Goal: Information Seeking & Learning: Learn about a topic

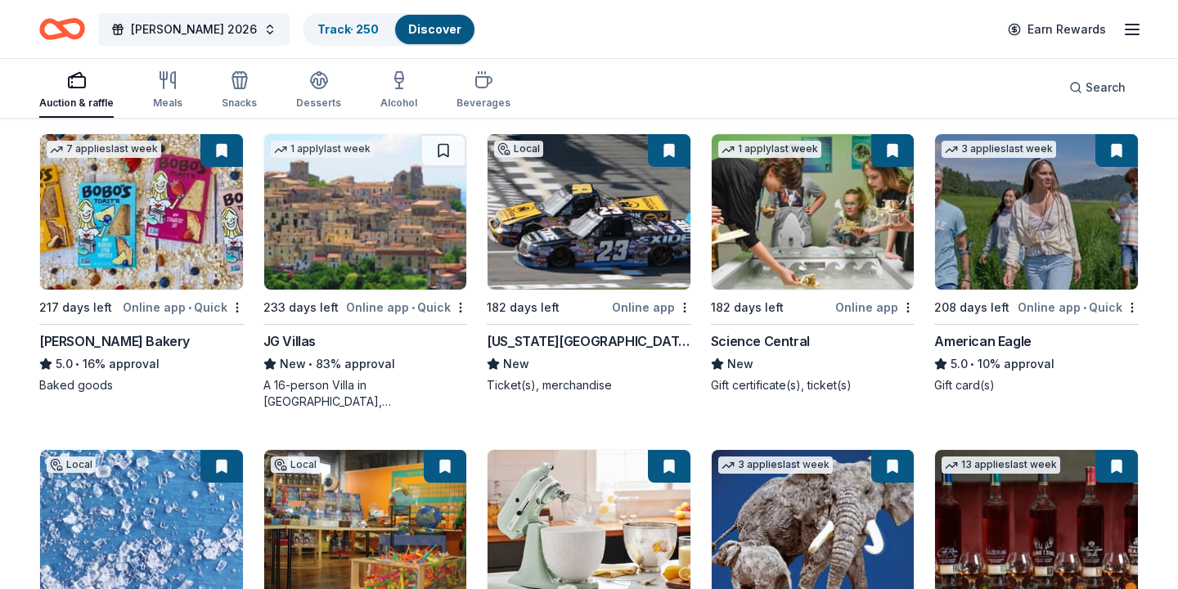
scroll to position [2048, 0]
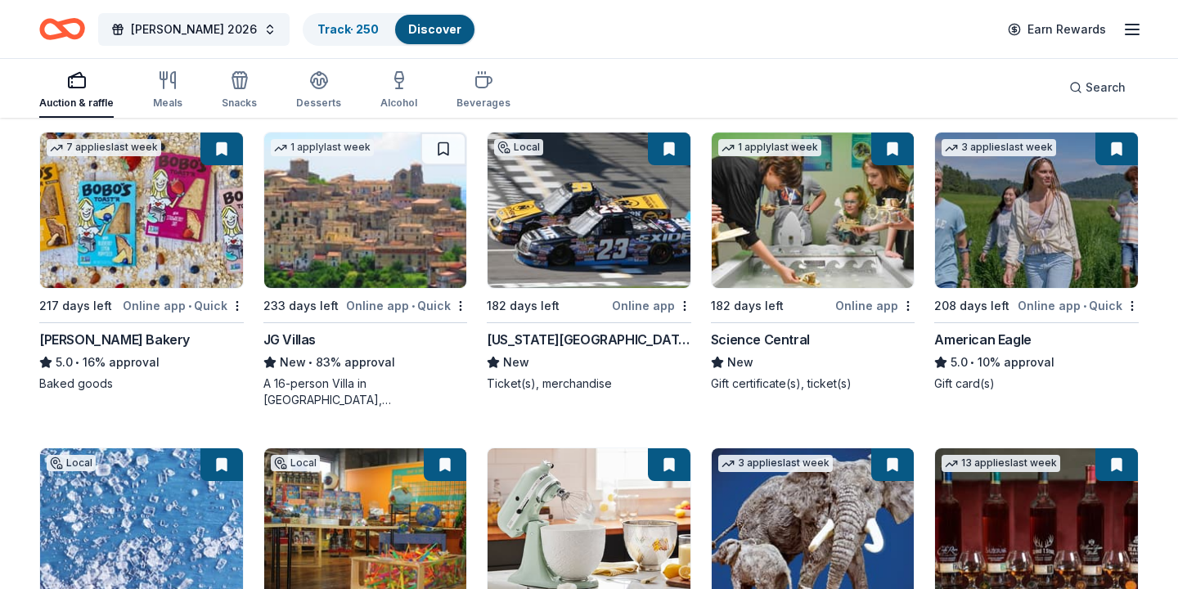
click at [641, 533] on img at bounding box center [589, 525] width 203 height 155
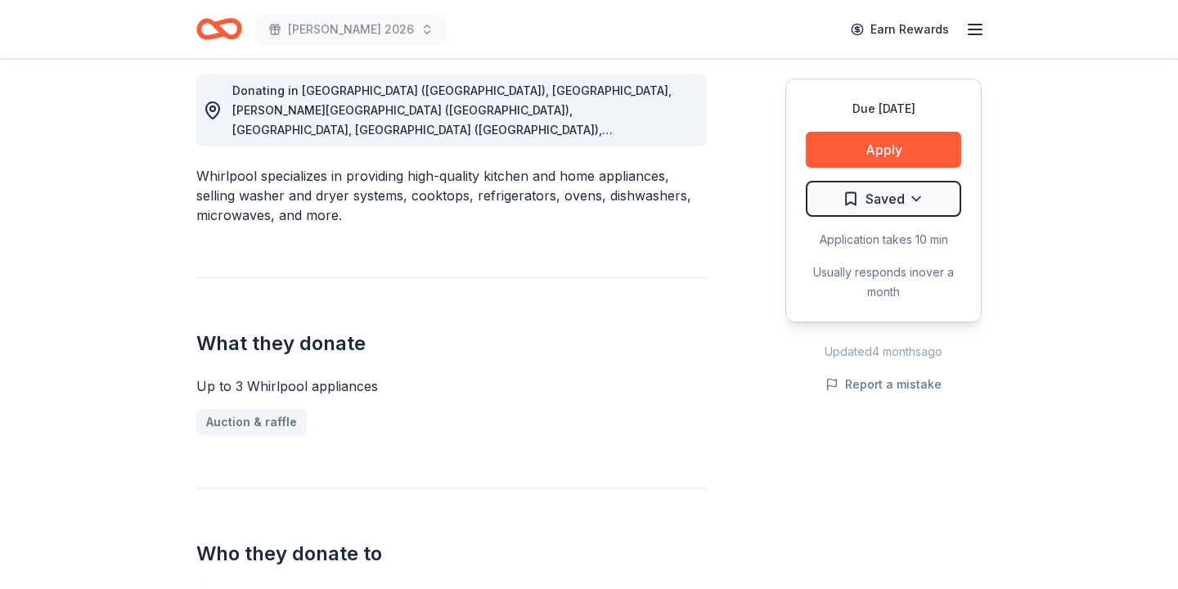
scroll to position [464, 0]
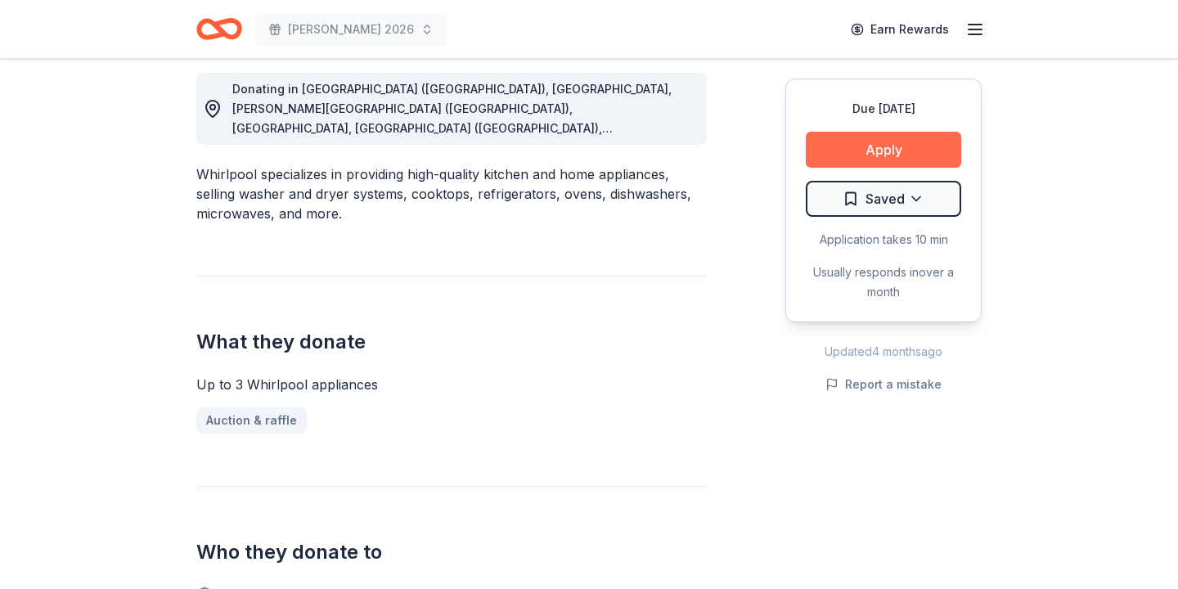
click at [912, 144] on button "Apply" at bounding box center [883, 150] width 155 height 36
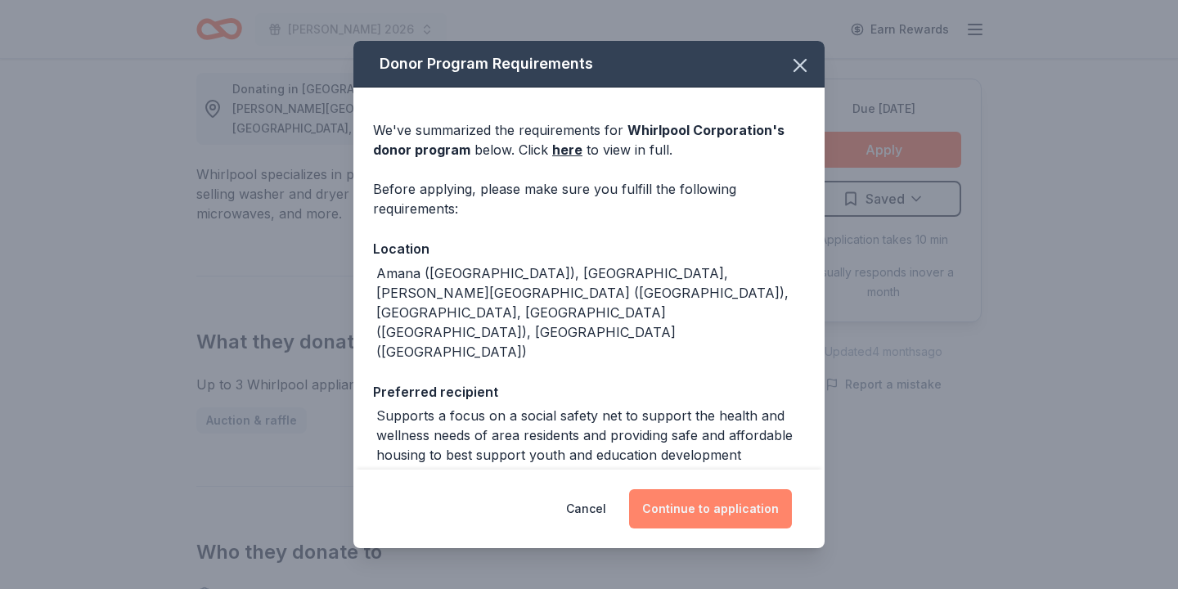
click at [689, 507] on button "Continue to application" at bounding box center [710, 508] width 163 height 39
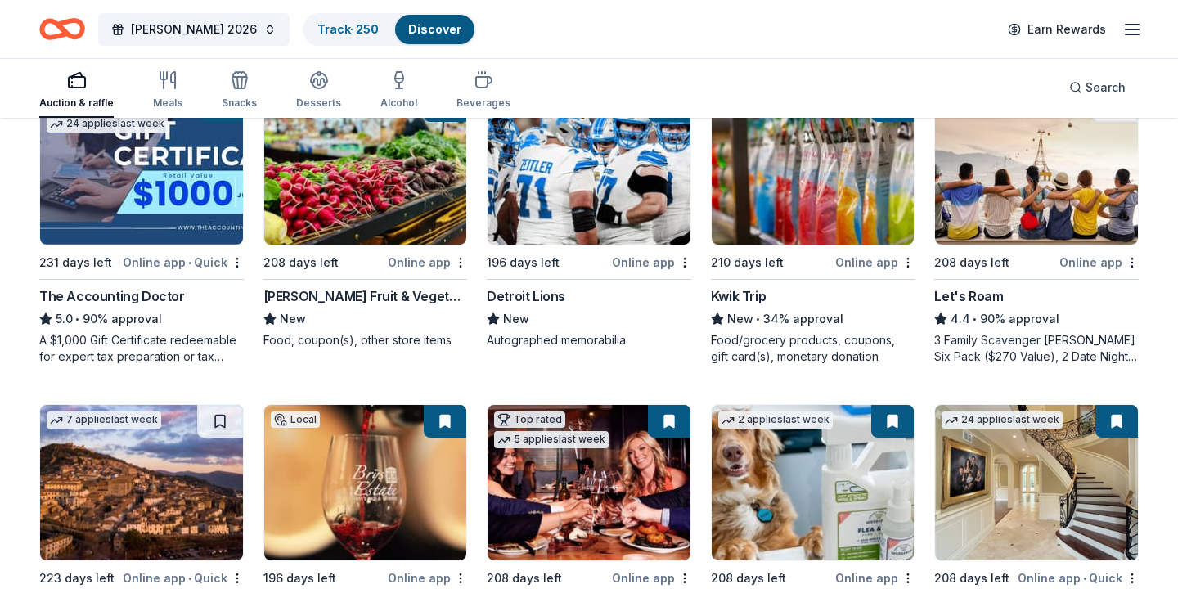
scroll to position [846, 0]
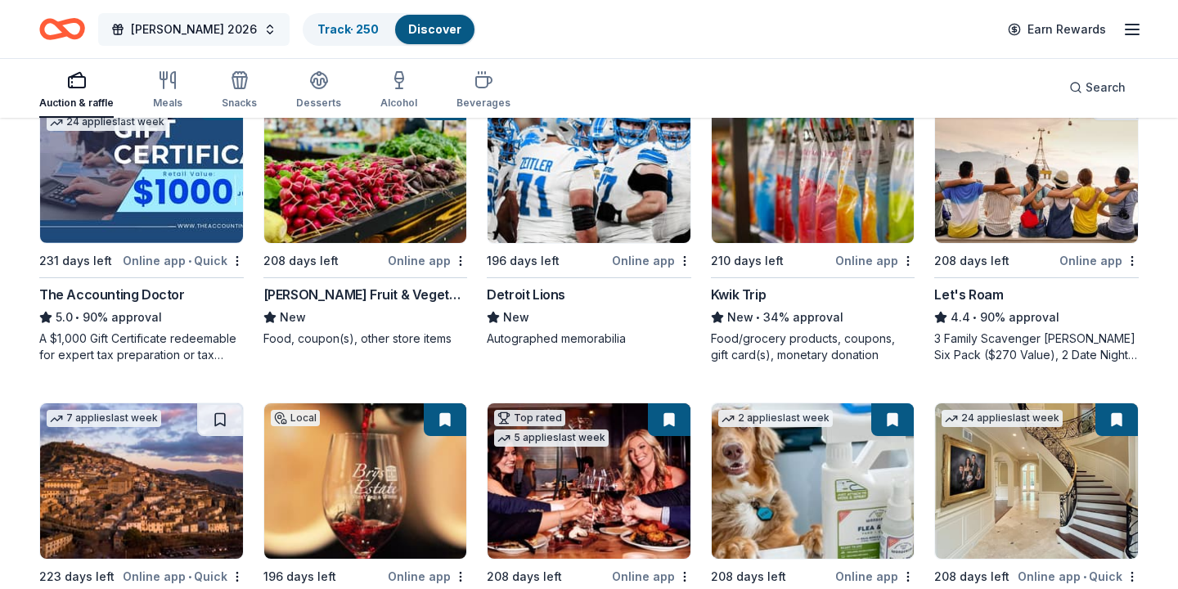
click at [240, 24] on button "[PERSON_NAME] 2026" at bounding box center [193, 29] width 191 height 33
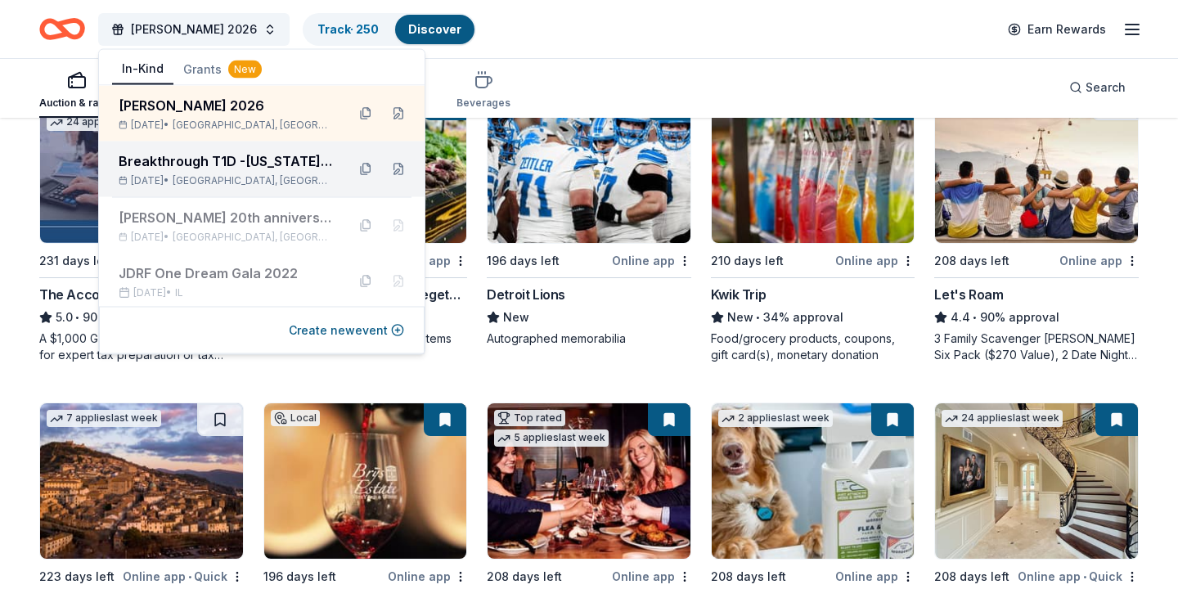
click at [160, 161] on div "Breakthrough T1D -Illinois Gala 2025" at bounding box center [226, 161] width 214 height 20
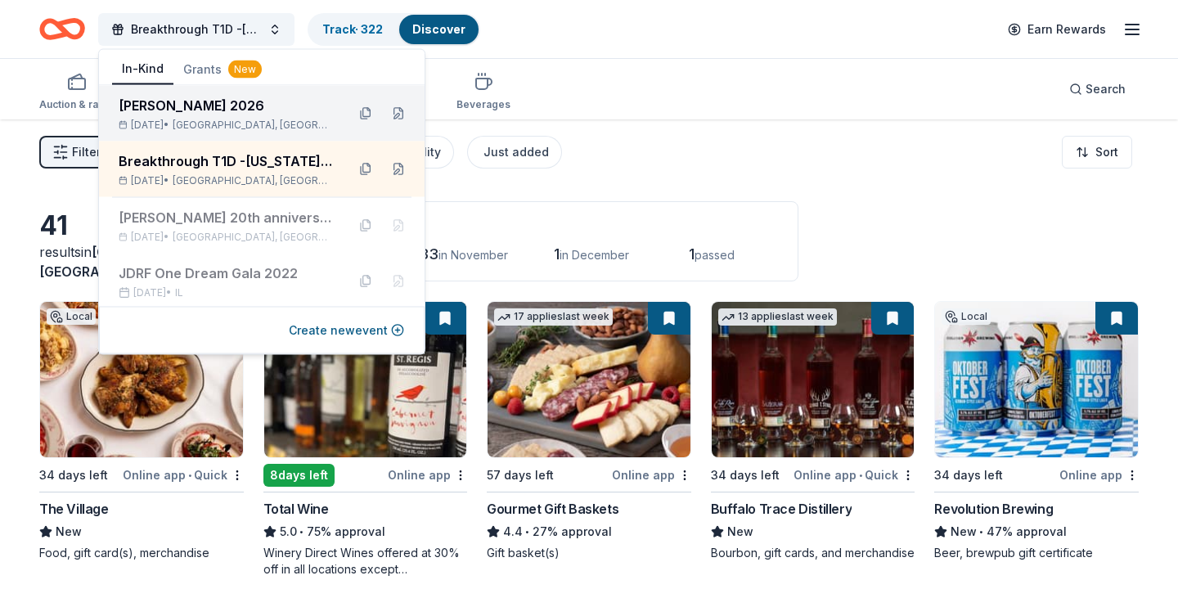
click at [317, 110] on div "[PERSON_NAME] 2026" at bounding box center [226, 106] width 214 height 20
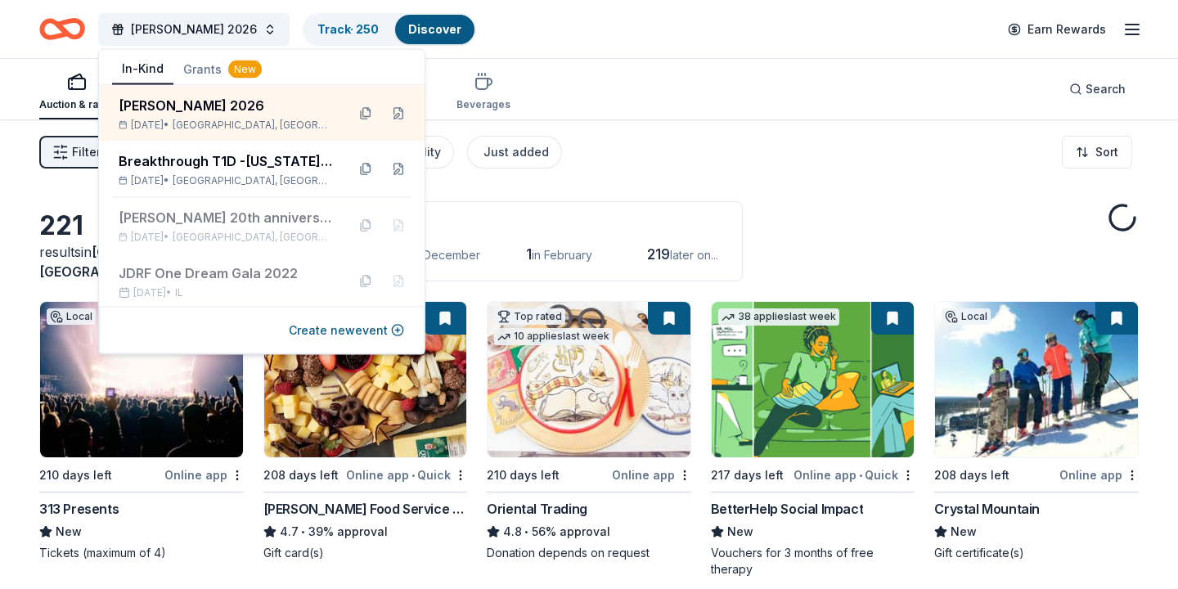
click at [200, 67] on button "Grants New" at bounding box center [222, 69] width 98 height 29
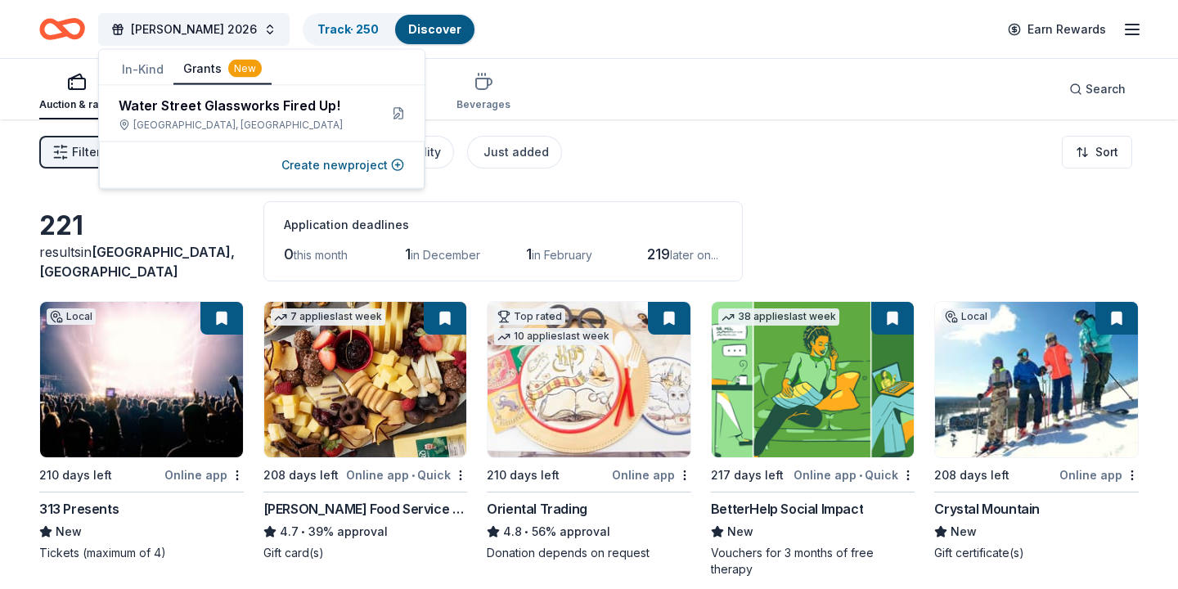
click at [200, 67] on button "Grants New" at bounding box center [222, 69] width 98 height 31
click at [209, 65] on button "Grants New" at bounding box center [222, 69] width 98 height 31
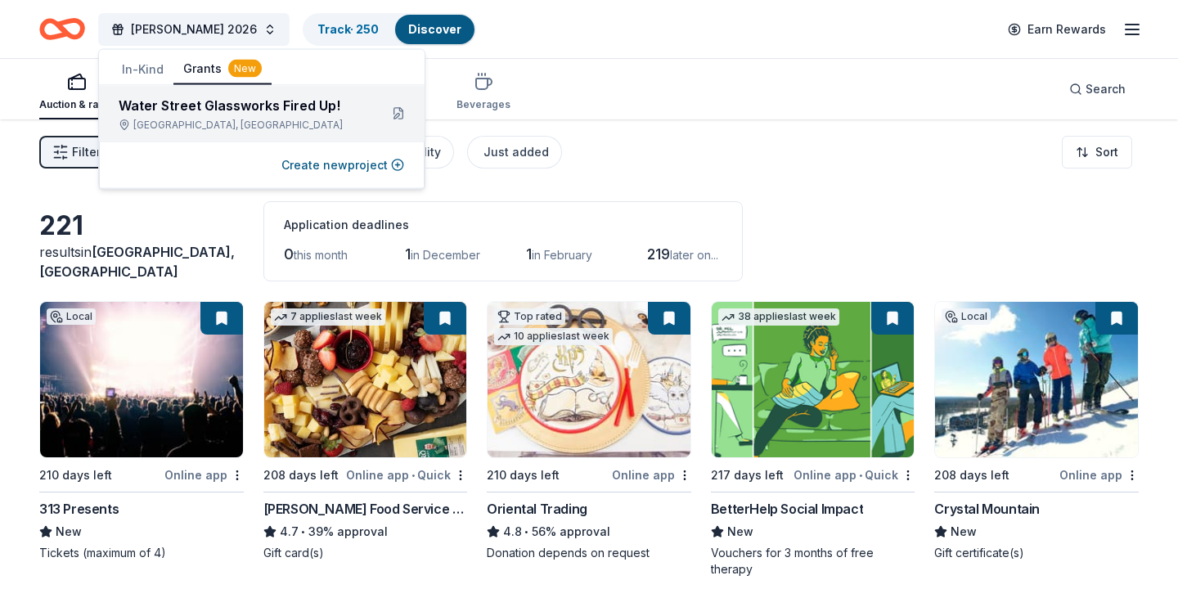
click at [197, 91] on div "Water Street Glassworks Fired Up! Benton Harbor, MI" at bounding box center [262, 114] width 326 height 56
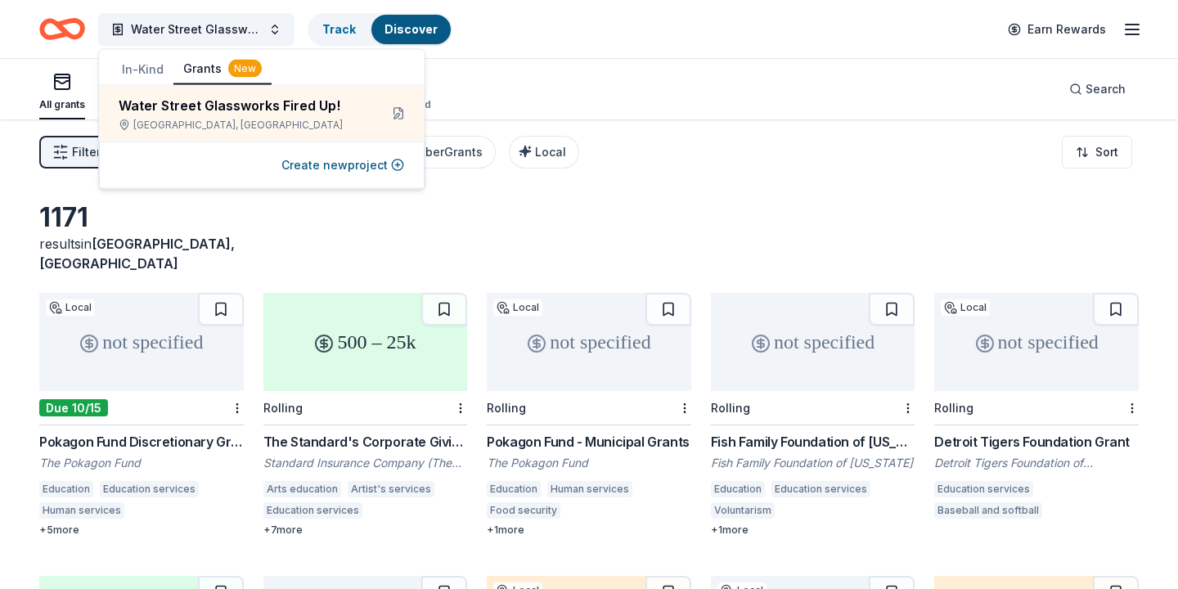
click at [682, 81] on div "All grants ≤ $5k $5k to $20k > $20k Unspecified Search" at bounding box center [589, 89] width 1100 height 61
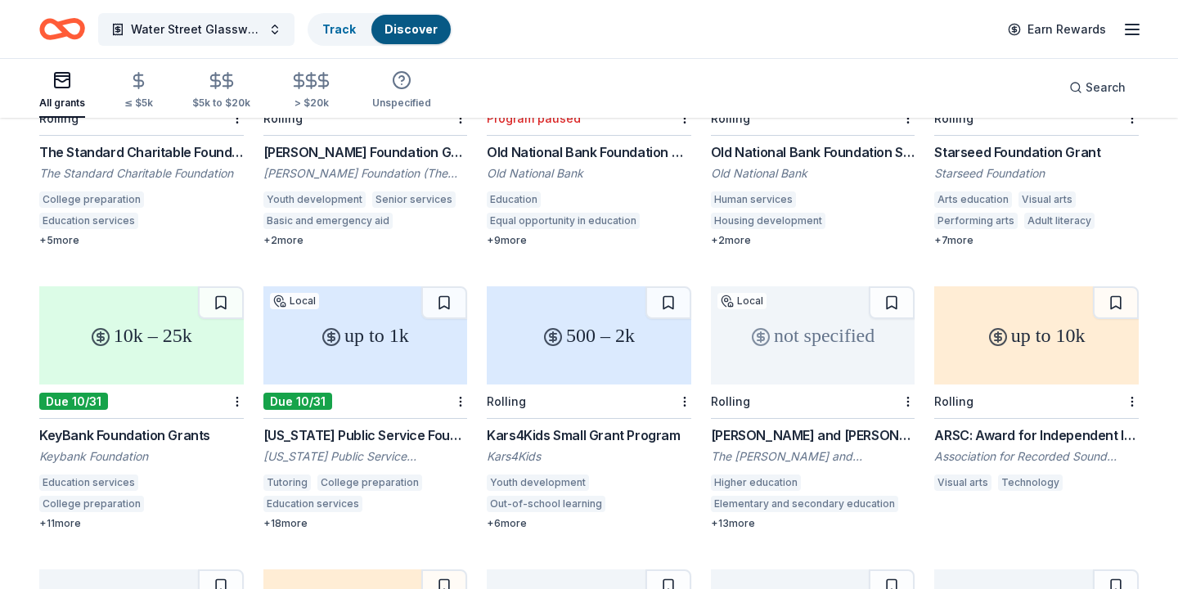
scroll to position [574, 0]
click at [775, 328] on div "not specified" at bounding box center [813, 334] width 205 height 98
